Goal: Consume media (video, audio)

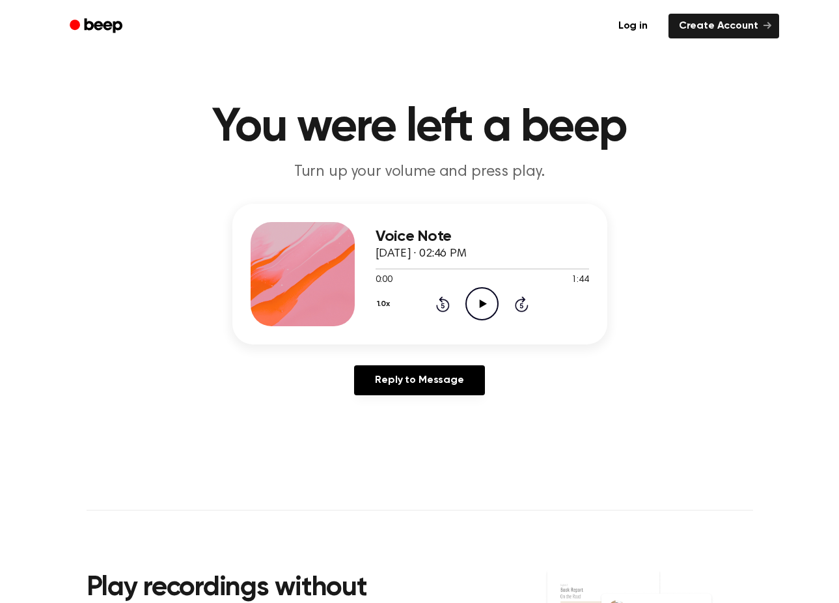
click at [486, 300] on icon "Play Audio" at bounding box center [482, 303] width 33 height 33
drag, startPoint x: 434, startPoint y: 270, endPoint x: 378, endPoint y: 271, distance: 56.0
click at [378, 271] on div at bounding box center [483, 268] width 214 height 10
click at [478, 310] on icon "Pause Audio" at bounding box center [482, 303] width 33 height 33
drag, startPoint x: 474, startPoint y: 269, endPoint x: 376, endPoint y: 268, distance: 97.7
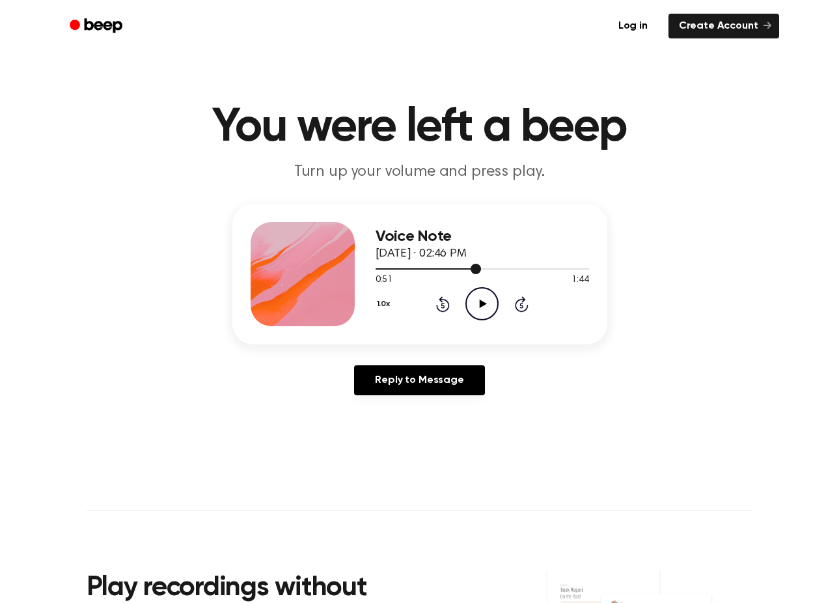
click at [376, 268] on div at bounding box center [428, 268] width 105 height 1
click at [374, 270] on span at bounding box center [370, 269] width 10 height 10
click at [477, 309] on icon "Play Audio" at bounding box center [482, 303] width 33 height 33
click at [480, 307] on icon at bounding box center [482, 303] width 6 height 8
click at [479, 307] on icon "Play Audio" at bounding box center [482, 303] width 33 height 33
